Goal: Obtain resource: Download file/media

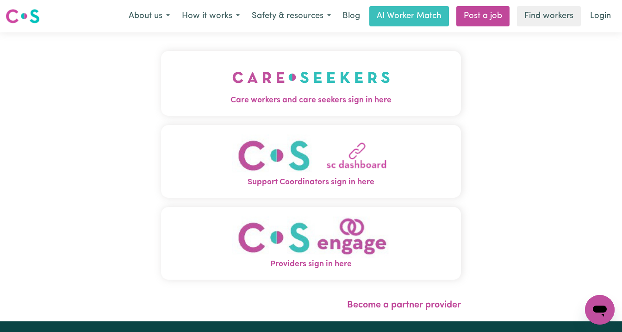
click at [305, 104] on span "Care workers and care seekers sign in here" at bounding box center [311, 100] width 300 height 12
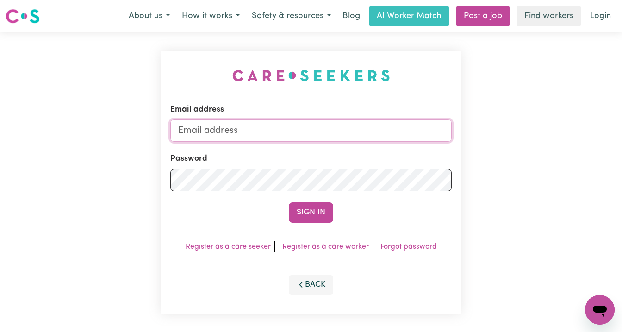
click at [310, 129] on input "Email address" at bounding box center [311, 130] width 282 height 22
type input "[EMAIL_ADDRESS][DOMAIN_NAME]"
click at [289, 202] on button "Sign In" at bounding box center [311, 212] width 44 height 20
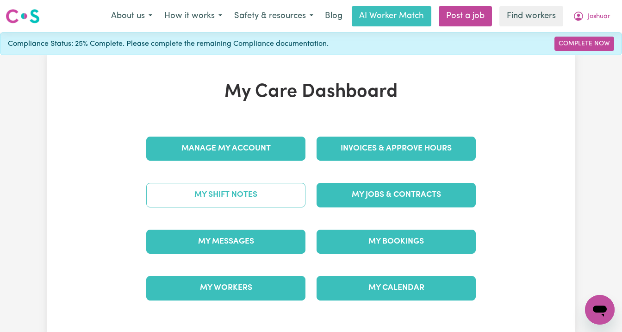
click at [233, 197] on link "My Shift Notes" at bounding box center [225, 195] width 159 height 24
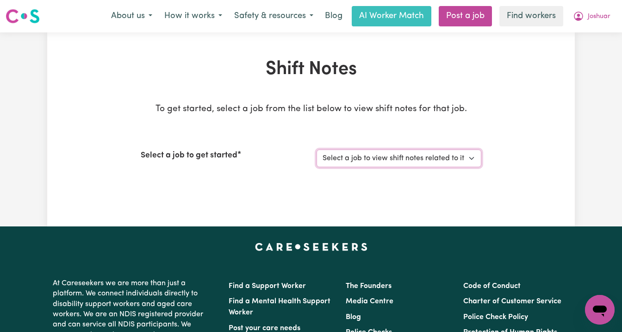
click at [370, 157] on select "Select a job to view shift notes related to it... [DEMOGRAPHIC_DATA] Support Wo…" at bounding box center [399, 159] width 165 height 18
select select "12085"
click at [317, 150] on select "Select a job to view shift notes related to it... [DEMOGRAPHIC_DATA] Support Wo…" at bounding box center [399, 159] width 165 height 18
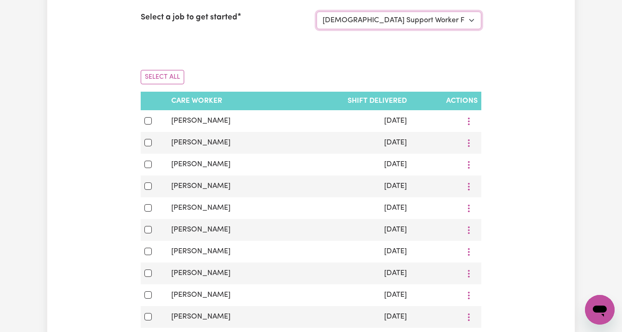
scroll to position [138, 0]
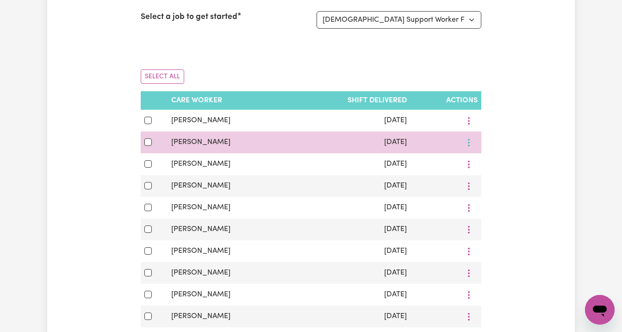
click at [470, 141] on button "More options" at bounding box center [469, 142] width 18 height 14
click at [479, 159] on link "View Shift Note" at bounding box center [497, 164] width 76 height 19
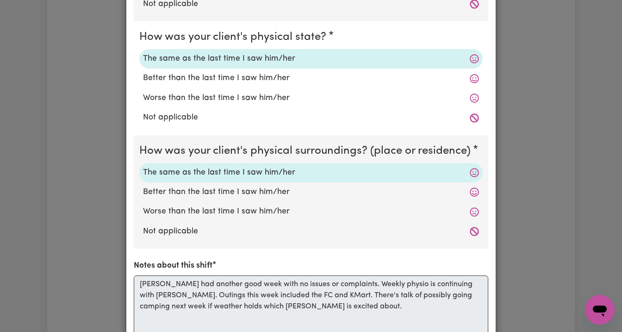
scroll to position [0, 0]
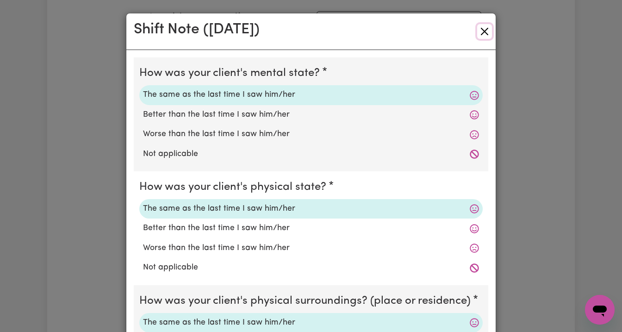
click at [480, 31] on button "Close" at bounding box center [484, 31] width 15 height 15
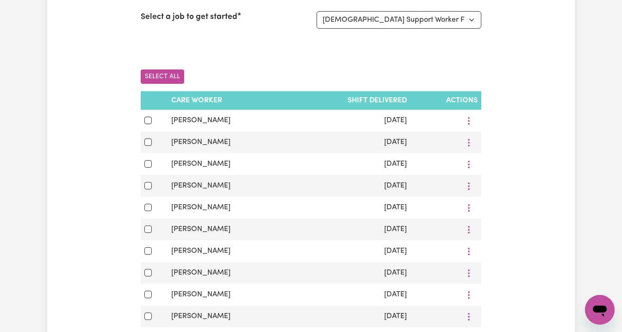
click at [153, 73] on button "Select All" at bounding box center [163, 76] width 44 height 14
checkbox input "true"
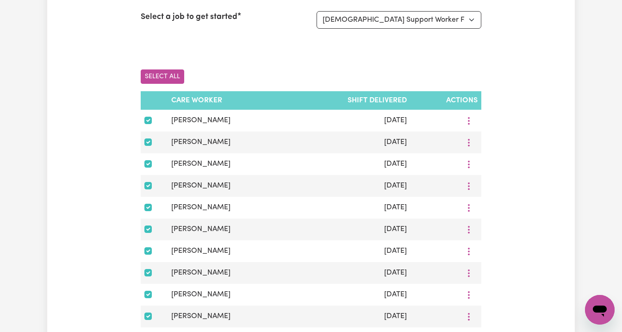
checkbox input "true"
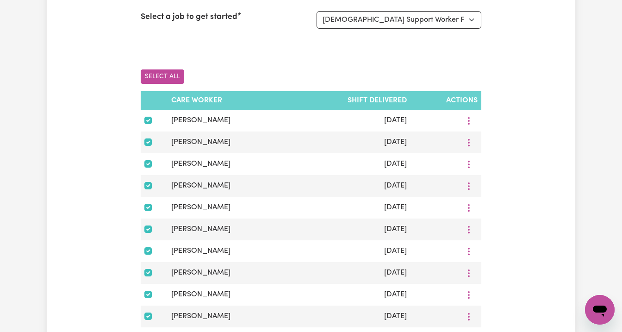
checkbox input "true"
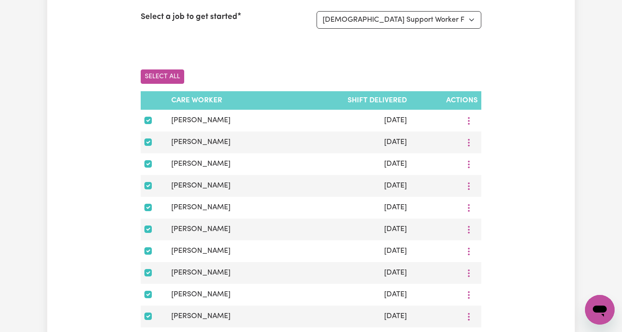
checkbox input "true"
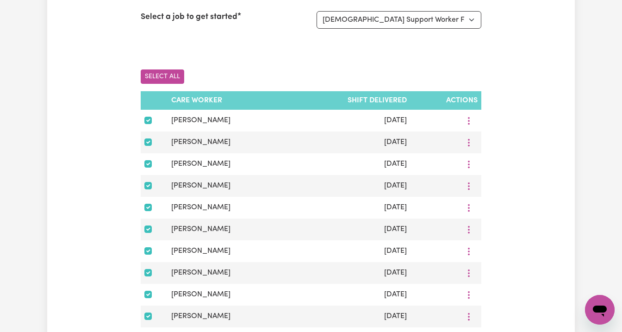
checkbox input "true"
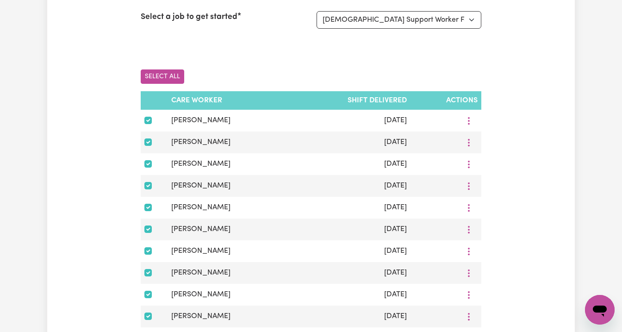
checkbox input "true"
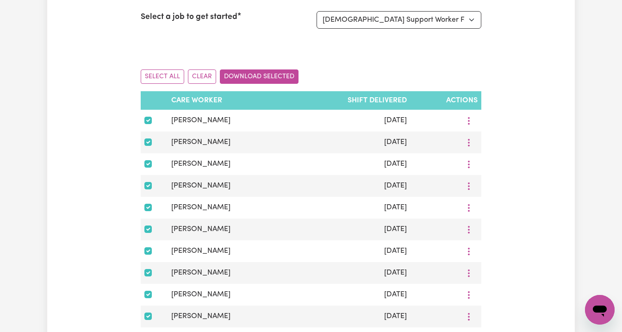
click at [266, 75] on button "Download Selected" at bounding box center [259, 76] width 79 height 14
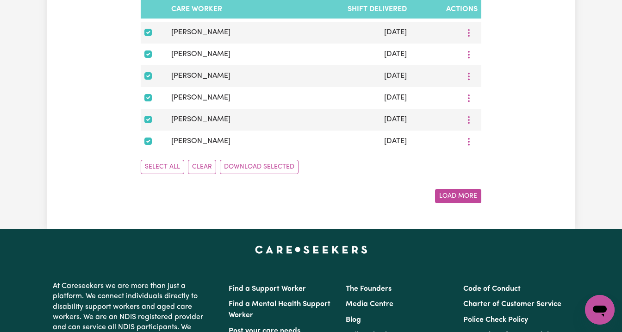
scroll to position [637, 0]
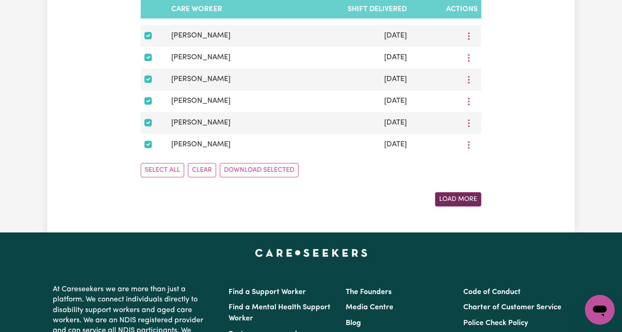
click at [456, 201] on button "Load More" at bounding box center [458, 199] width 46 height 14
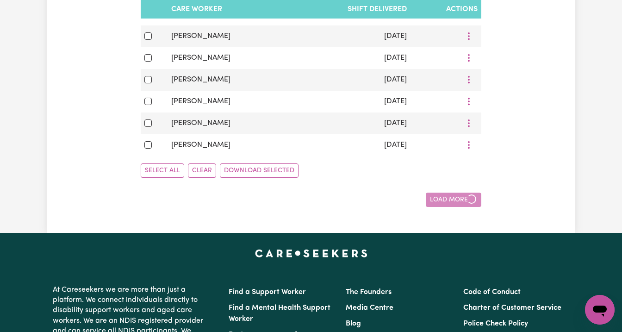
checkbox input "false"
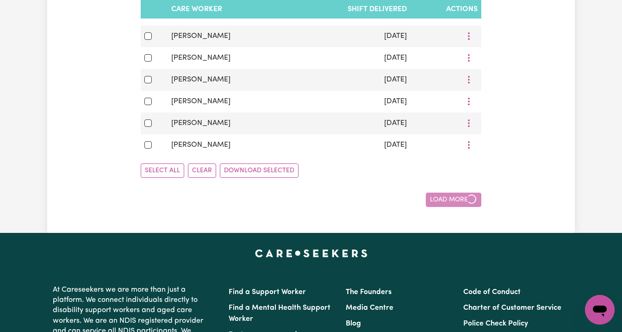
checkbox input "false"
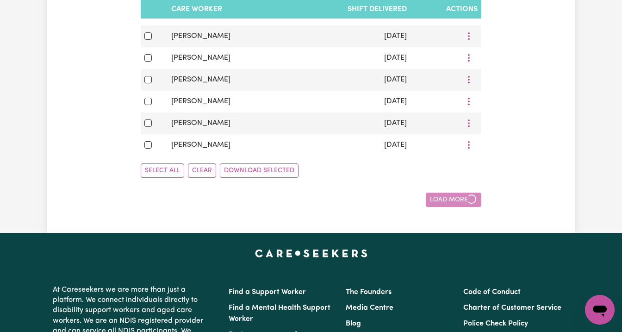
checkbox input "false"
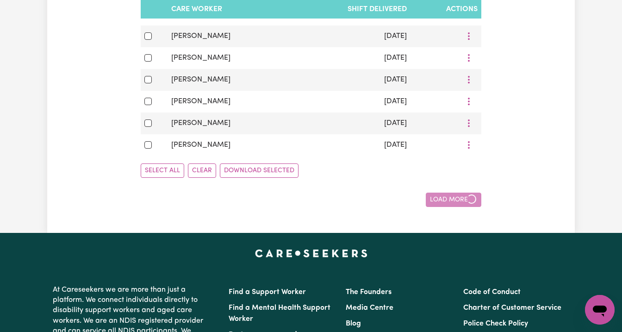
checkbox input "false"
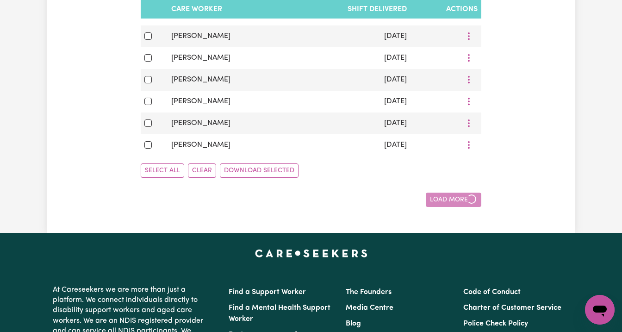
checkbox input "false"
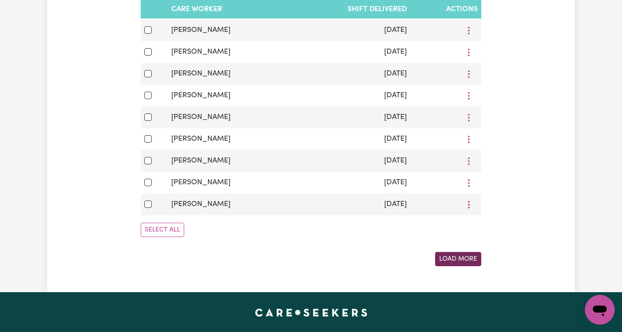
scroll to position [1209, 0]
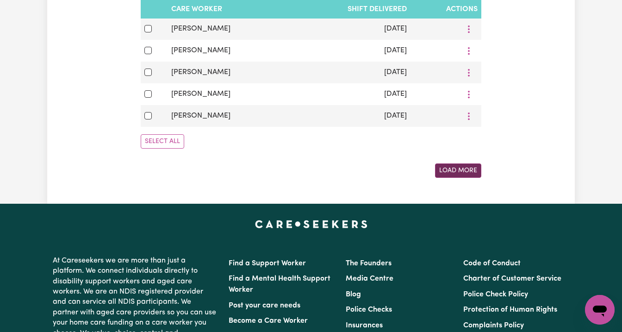
click at [458, 167] on button "Load More" at bounding box center [458, 170] width 46 height 14
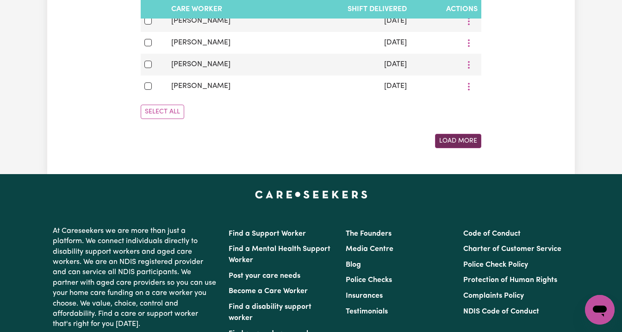
click at [464, 134] on button "Load More" at bounding box center [458, 141] width 46 height 14
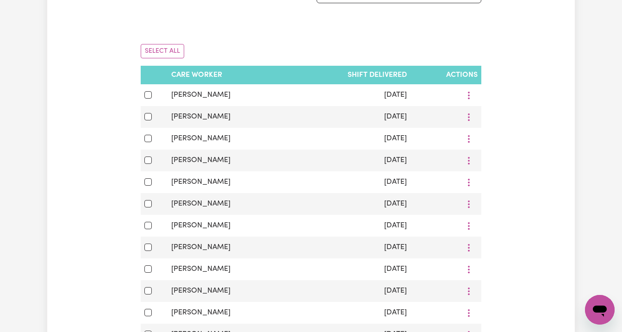
scroll to position [45, 0]
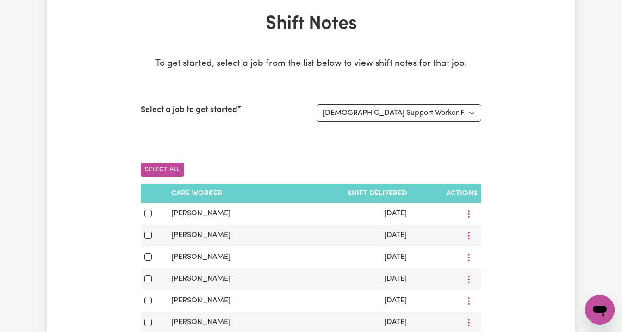
click at [159, 169] on button "Select All" at bounding box center [163, 170] width 44 height 14
checkbox input "true"
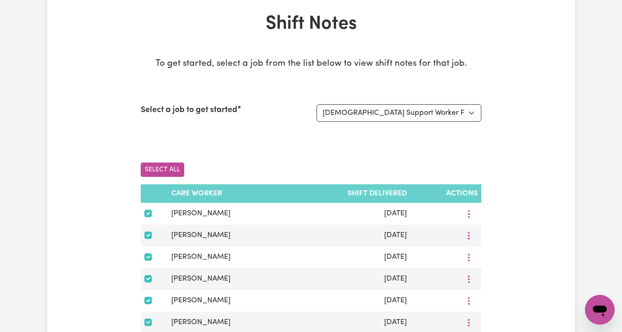
checkbox input "true"
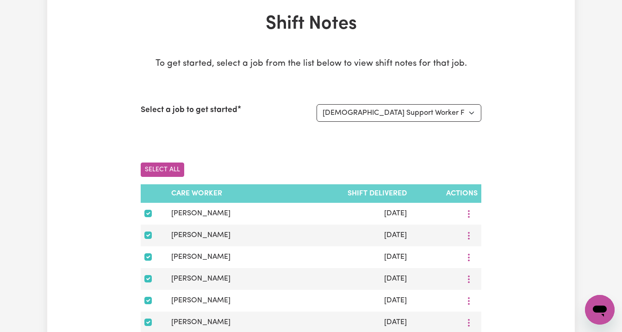
checkbox input "true"
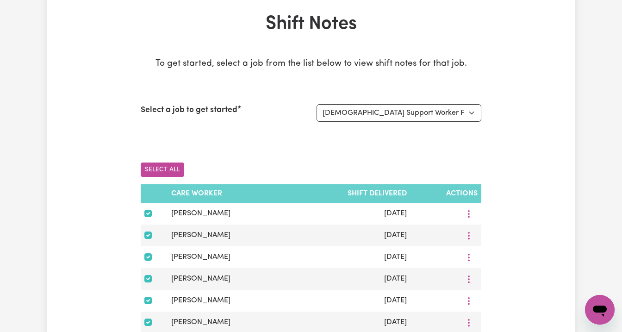
checkbox input "true"
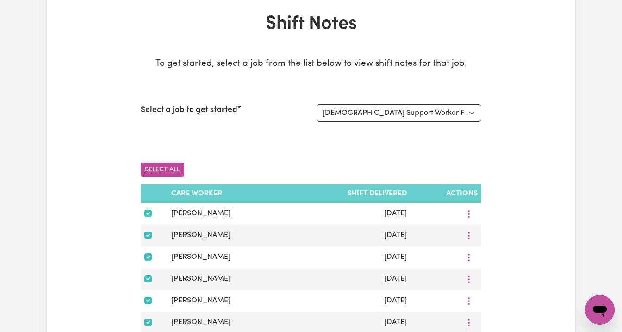
checkbox input "true"
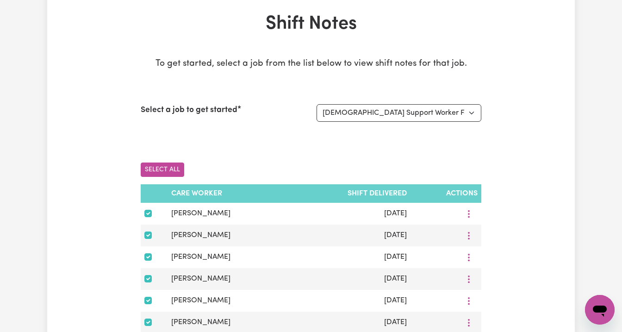
checkbox input "true"
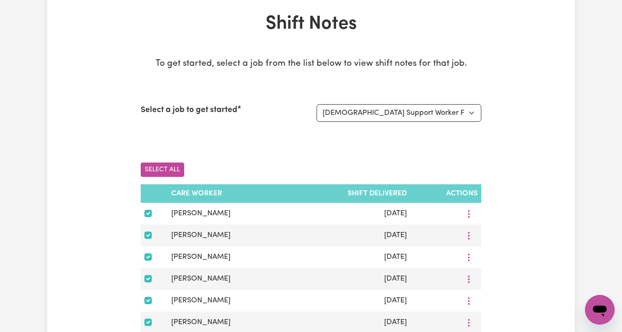
checkbox input "true"
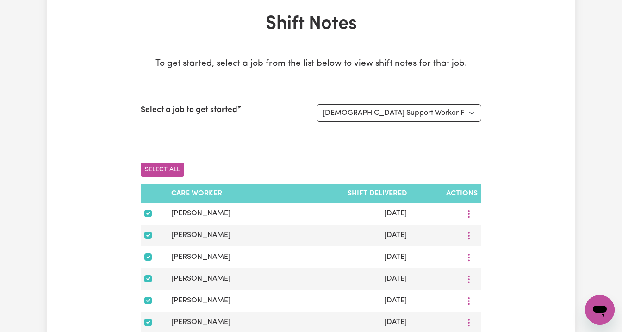
checkbox input "true"
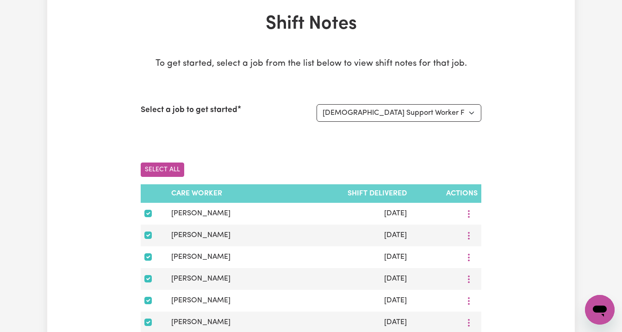
checkbox input "true"
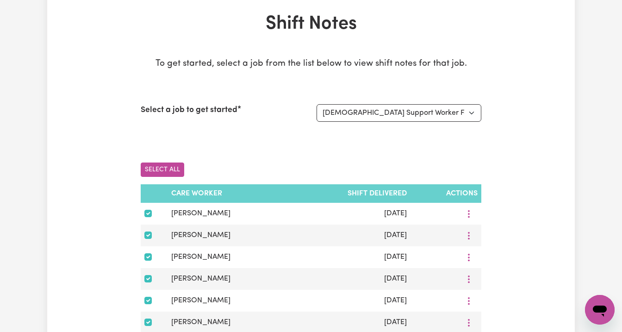
checkbox input "true"
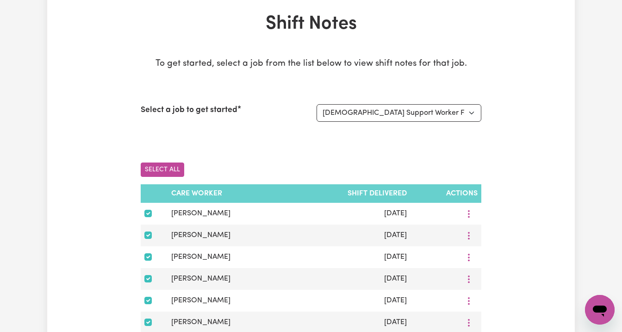
checkbox input "true"
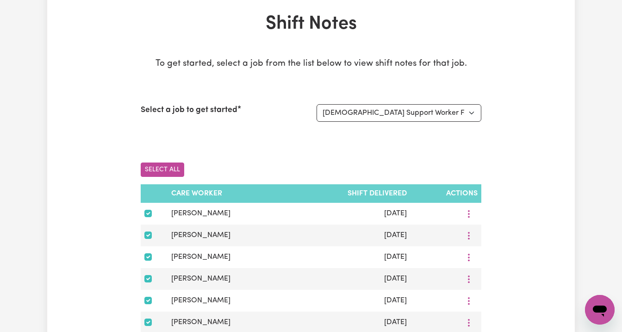
checkbox input "true"
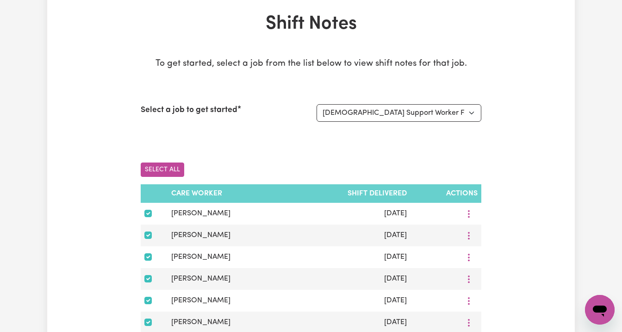
checkbox input "true"
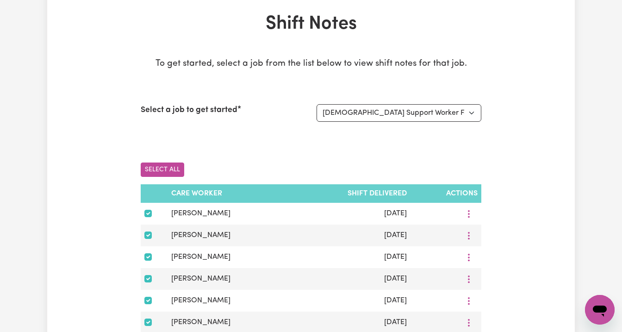
checkbox input "true"
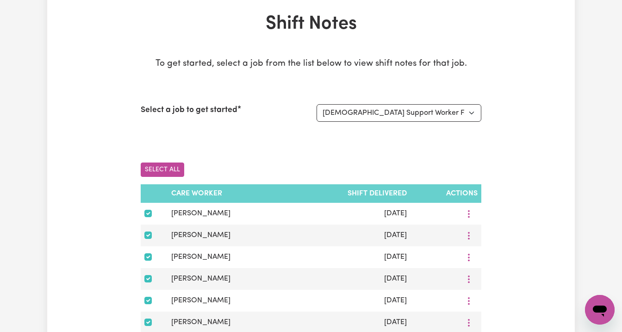
checkbox input "true"
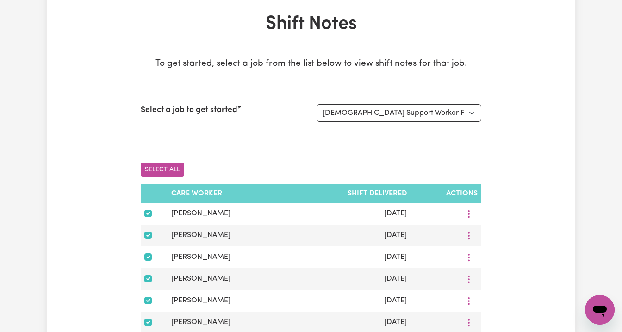
checkbox input "true"
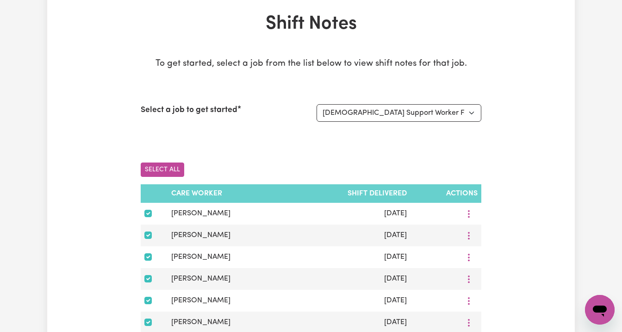
checkbox input "true"
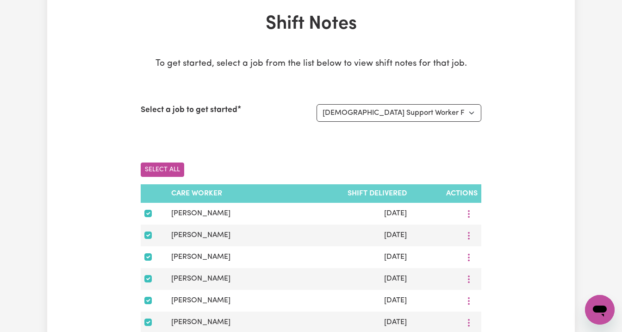
checkbox input "true"
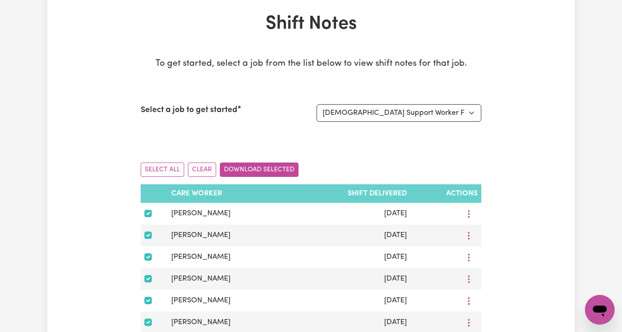
click at [275, 169] on button "Download Selected" at bounding box center [259, 170] width 79 height 14
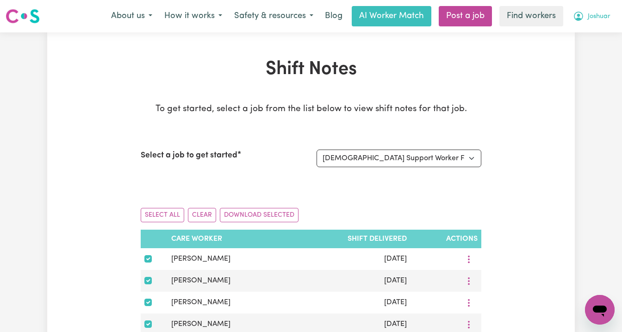
click at [597, 16] on span "Joshuar" at bounding box center [599, 17] width 23 height 10
click at [568, 37] on link "My Dashboard" at bounding box center [579, 36] width 73 height 18
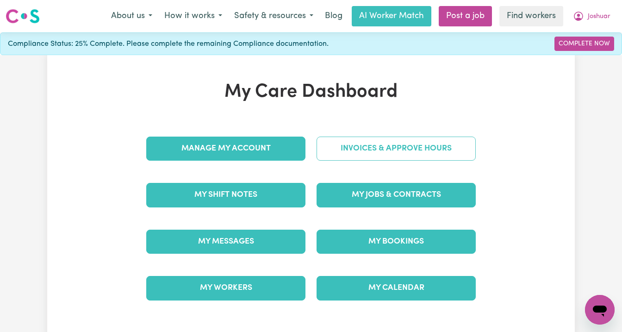
click at [381, 154] on link "Invoices & Approve Hours" at bounding box center [396, 149] width 159 height 24
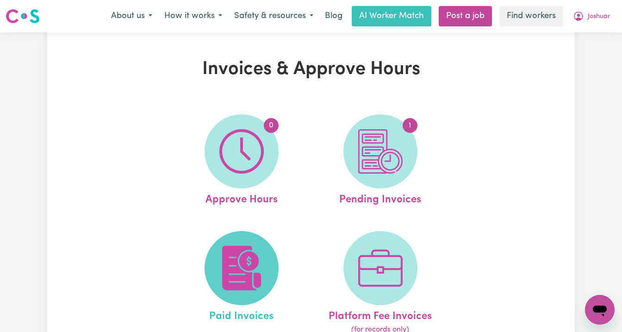
click at [238, 256] on img at bounding box center [241, 268] width 44 height 44
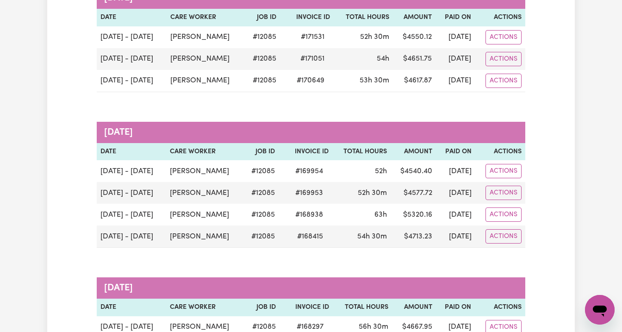
scroll to position [144, 0]
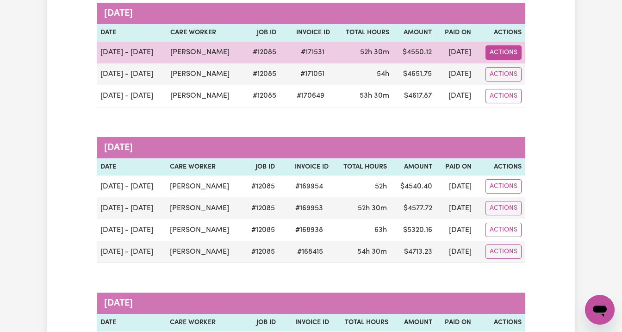
click at [496, 49] on button "Actions" at bounding box center [504, 52] width 36 height 14
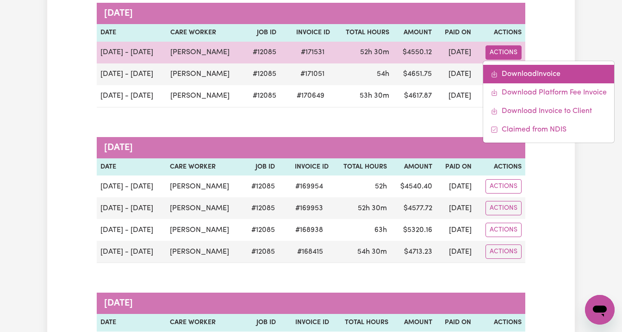
click at [510, 73] on link "Download Invoice" at bounding box center [548, 74] width 131 height 19
